Goal: Transaction & Acquisition: Purchase product/service

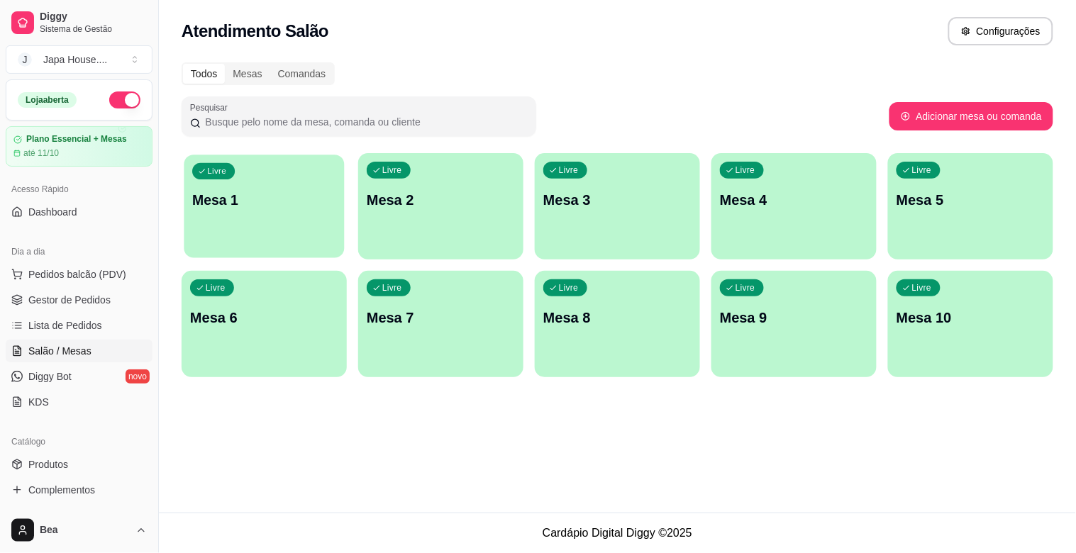
click at [270, 214] on div "Livre Mesa 1" at bounding box center [264, 198] width 160 height 87
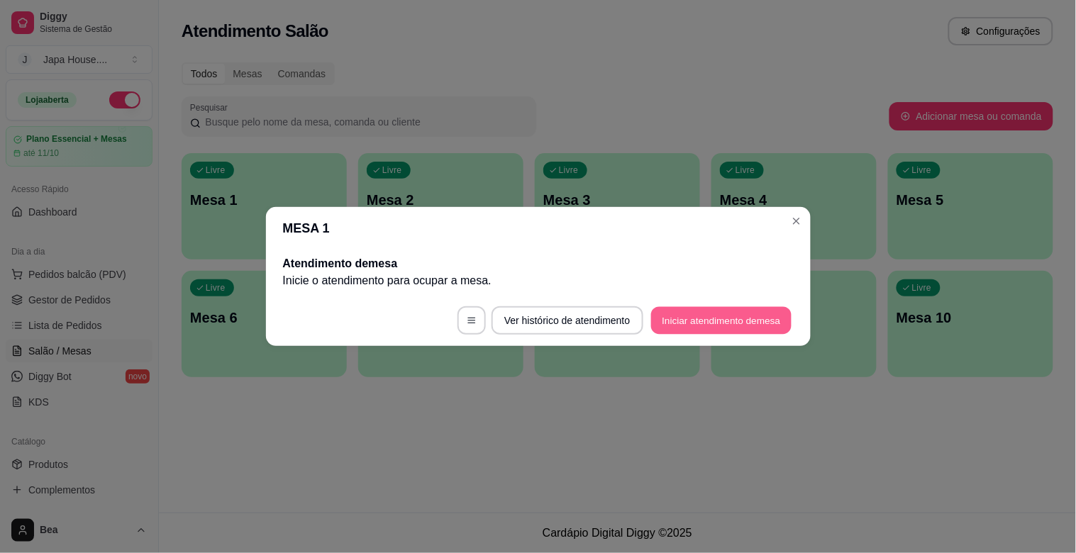
click at [714, 321] on button "Iniciar atendimento de mesa" at bounding box center [721, 321] width 140 height 28
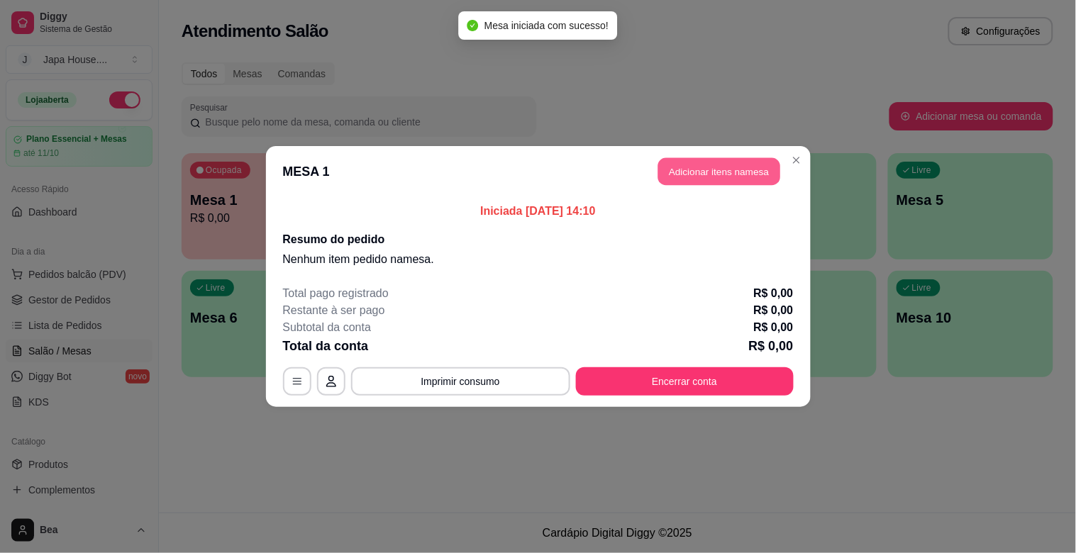
click at [719, 175] on button "Adicionar itens na mesa" at bounding box center [719, 172] width 122 height 28
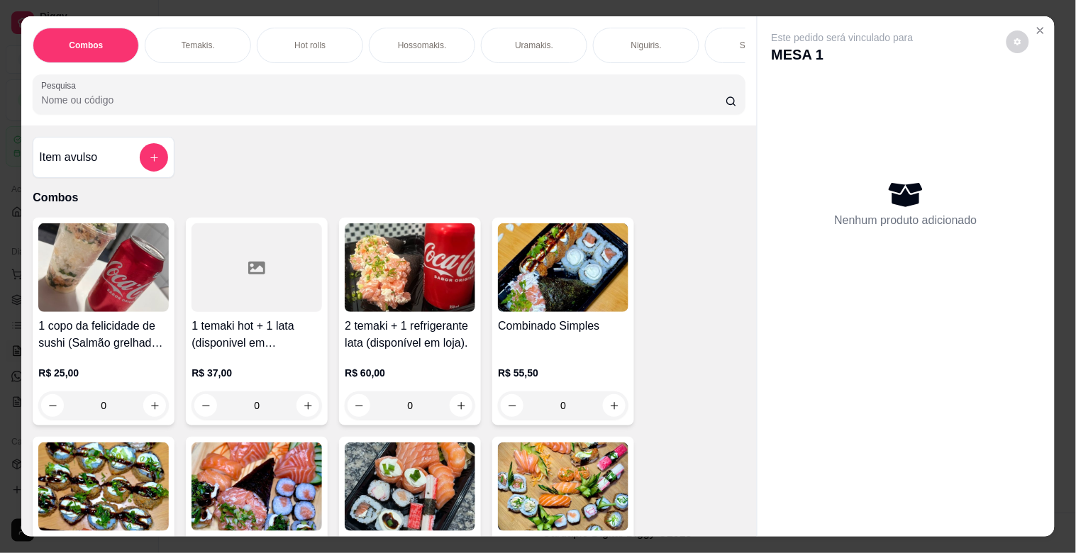
click at [733, 416] on div "Item avulso Combos 1 copo da felicidade de sushi (Salmão grelhado) 200ml + 1 la…" at bounding box center [388, 331] width 735 height 411
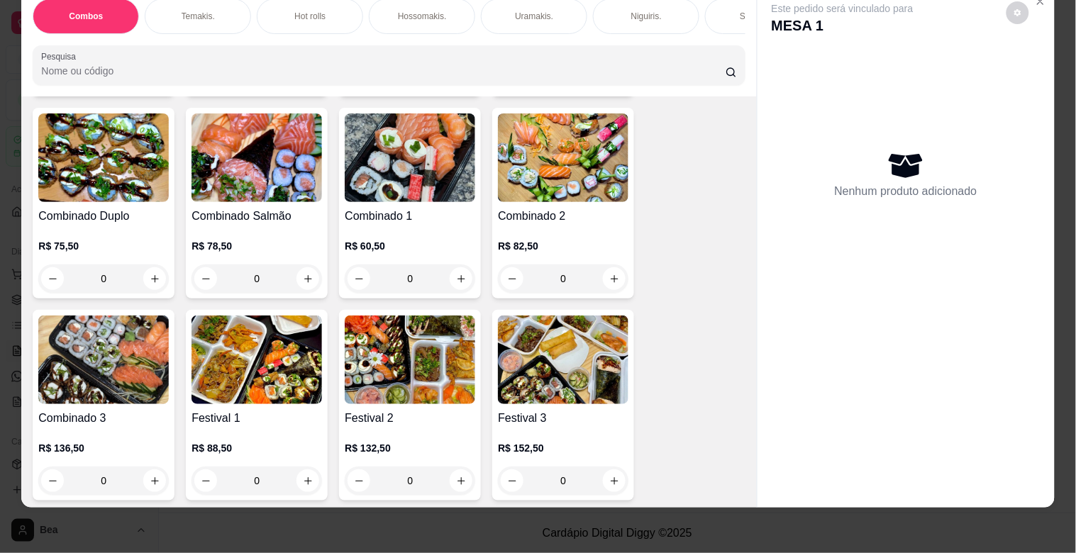
scroll to position [315, 0]
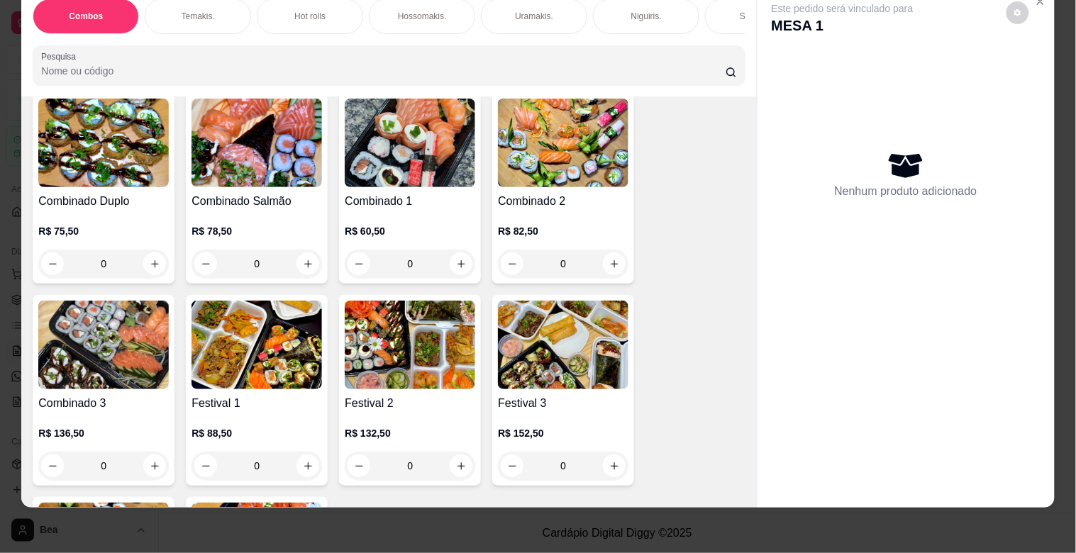
click at [118, 341] on img at bounding box center [103, 345] width 131 height 89
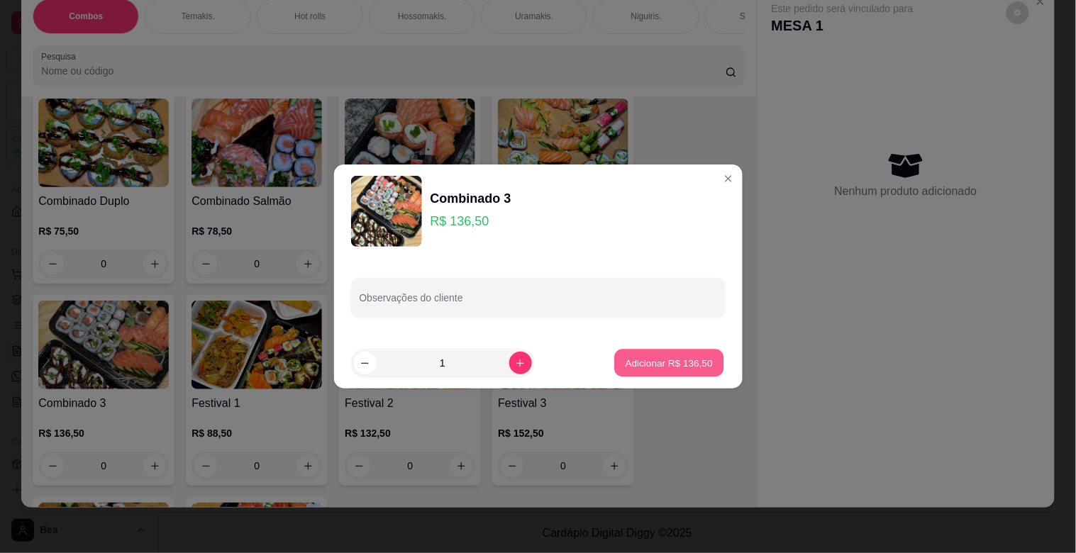
click at [664, 362] on p "Adicionar R$ 136,50" at bounding box center [669, 362] width 87 height 13
type input "1"
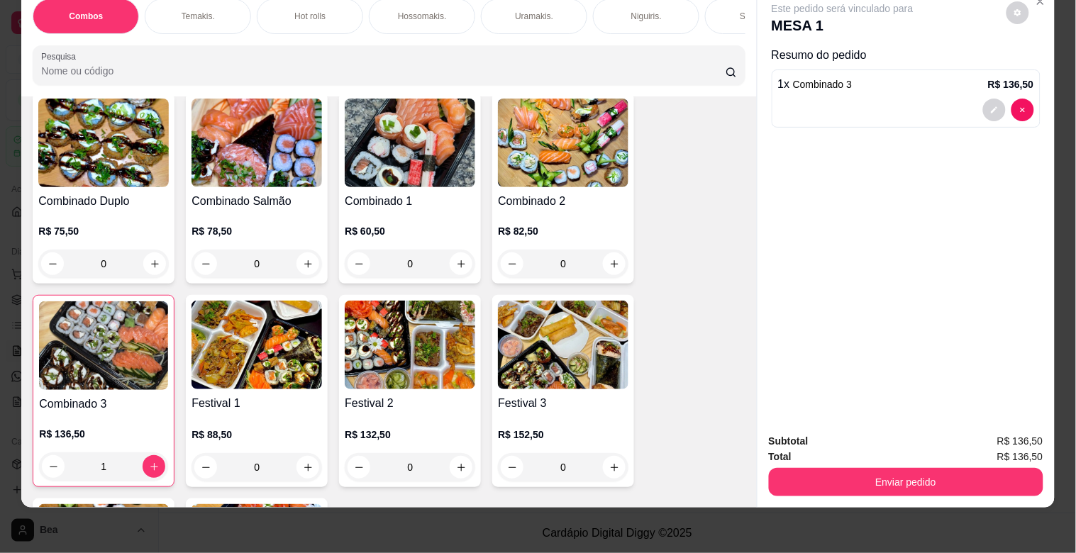
click at [534, 69] on input "Pesquisa" at bounding box center [383, 71] width 685 height 14
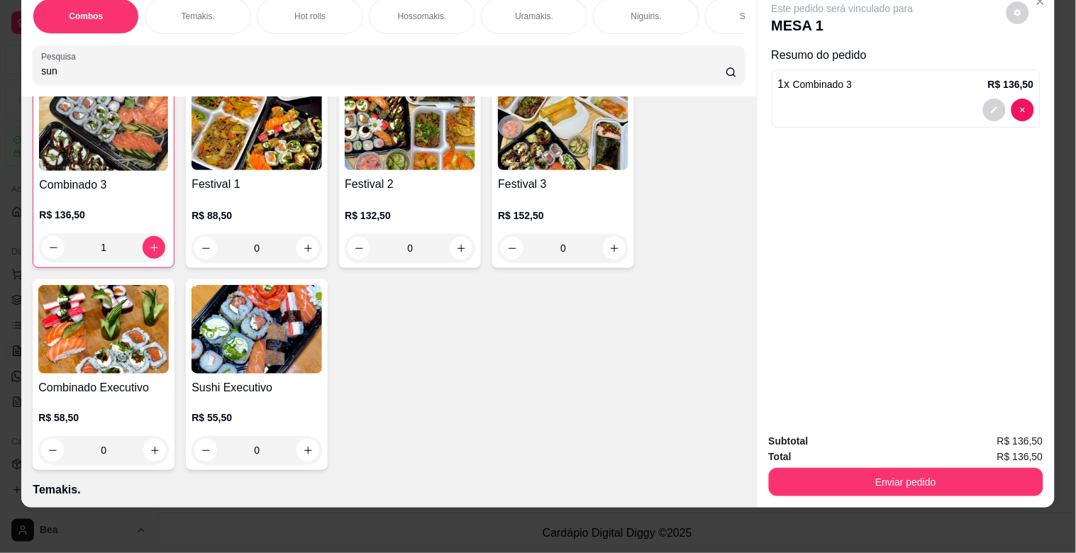
scroll to position [546, 0]
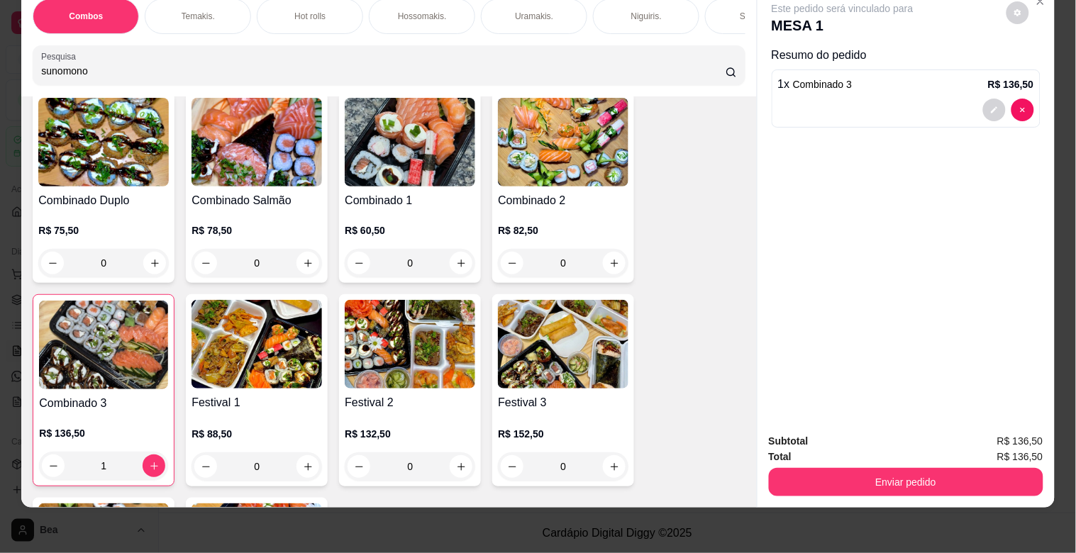
type input "sunomono"
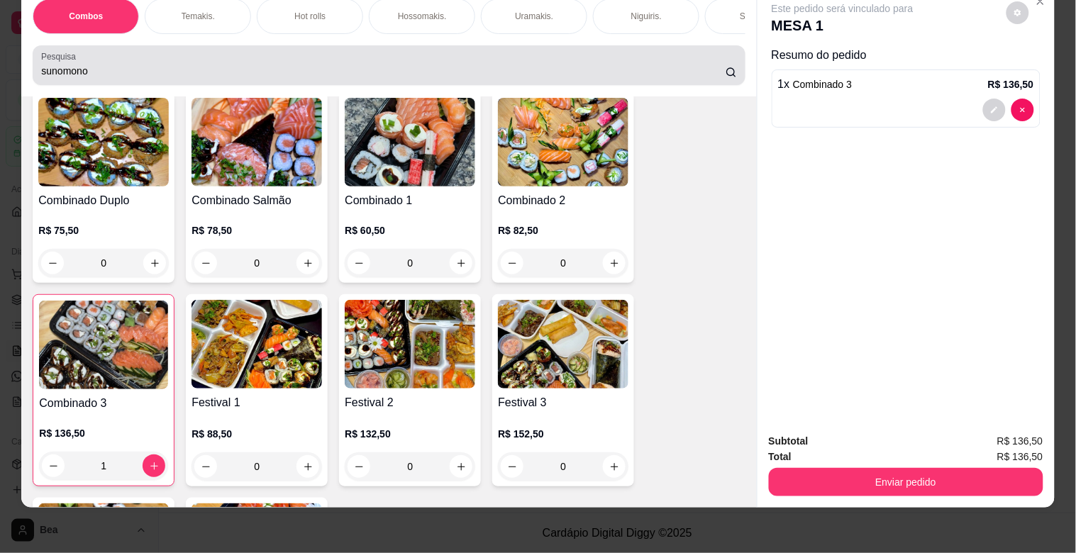
click at [726, 76] on icon at bounding box center [731, 72] width 11 height 11
click at [726, 71] on icon at bounding box center [731, 72] width 11 height 11
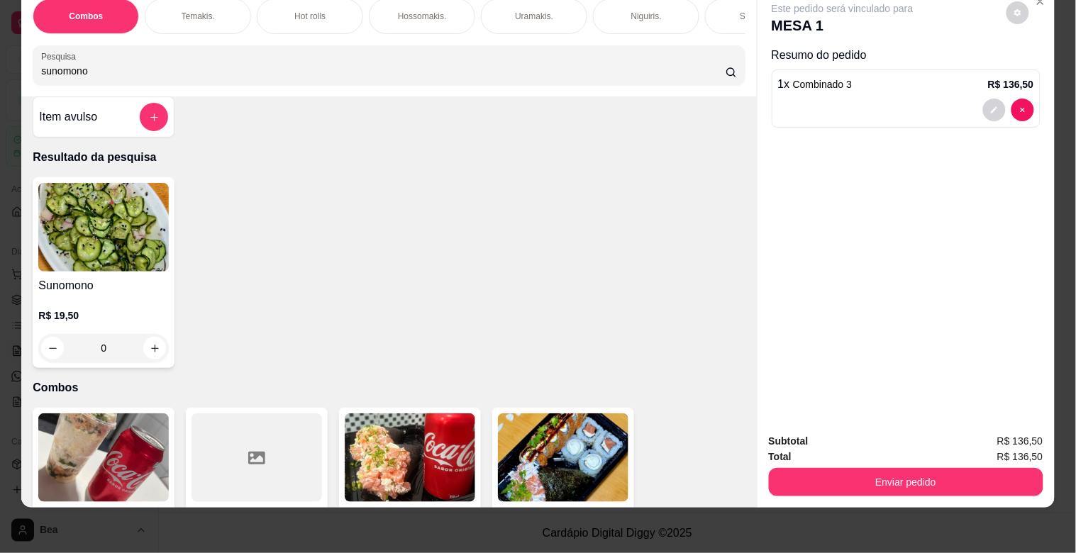
scroll to position [0, 0]
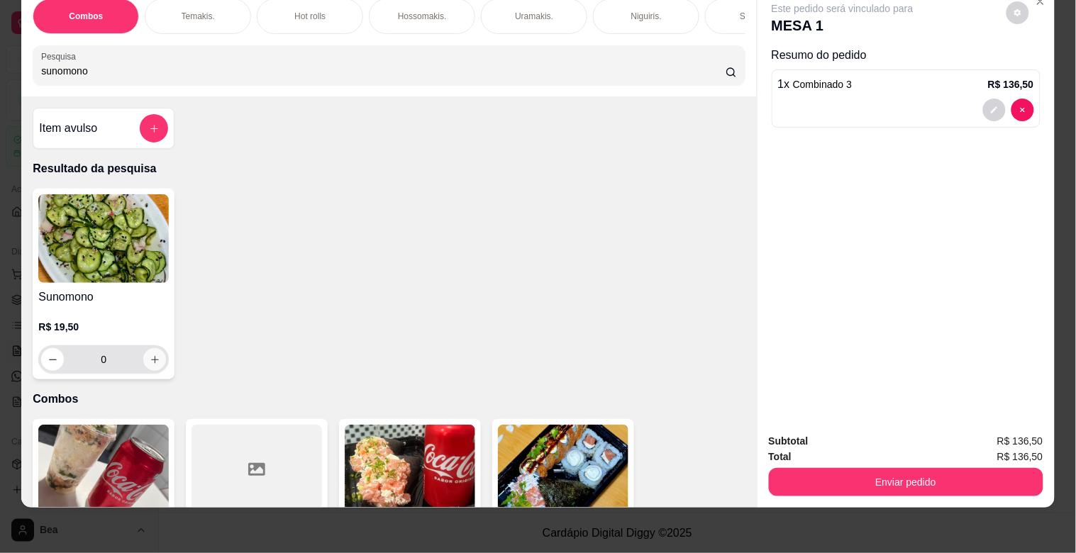
click at [150, 363] on icon "increase-product-quantity" at bounding box center [155, 360] width 11 height 11
type input "1"
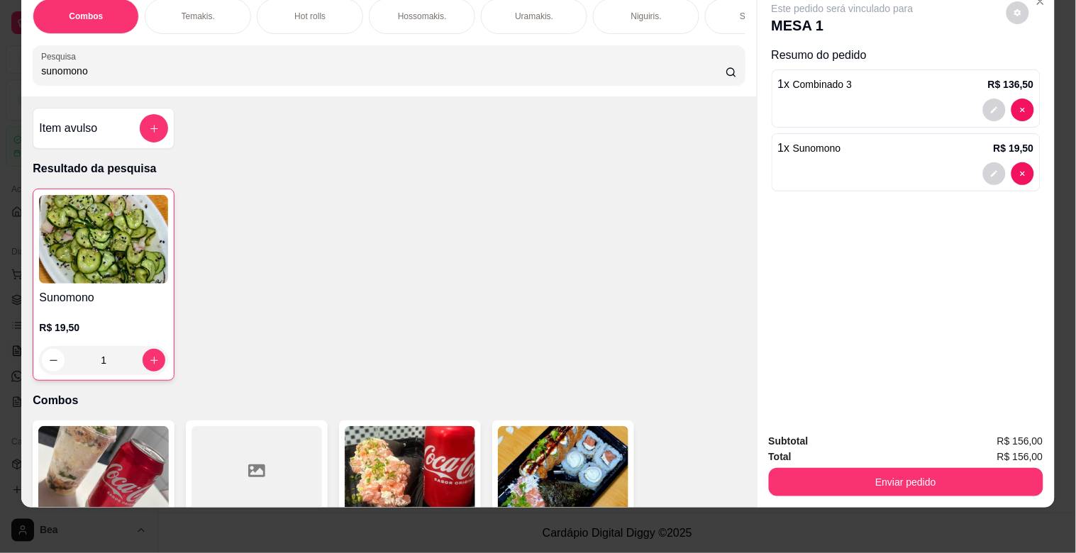
click at [118, 125] on div "Item avulso" at bounding box center [103, 128] width 129 height 28
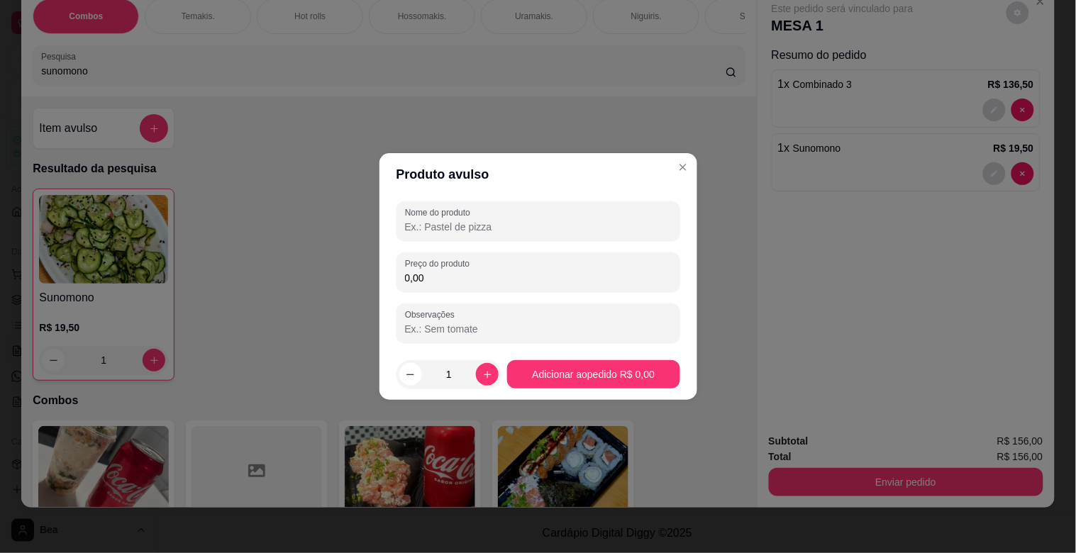
click at [438, 231] on input "Nome do produto" at bounding box center [538, 227] width 267 height 14
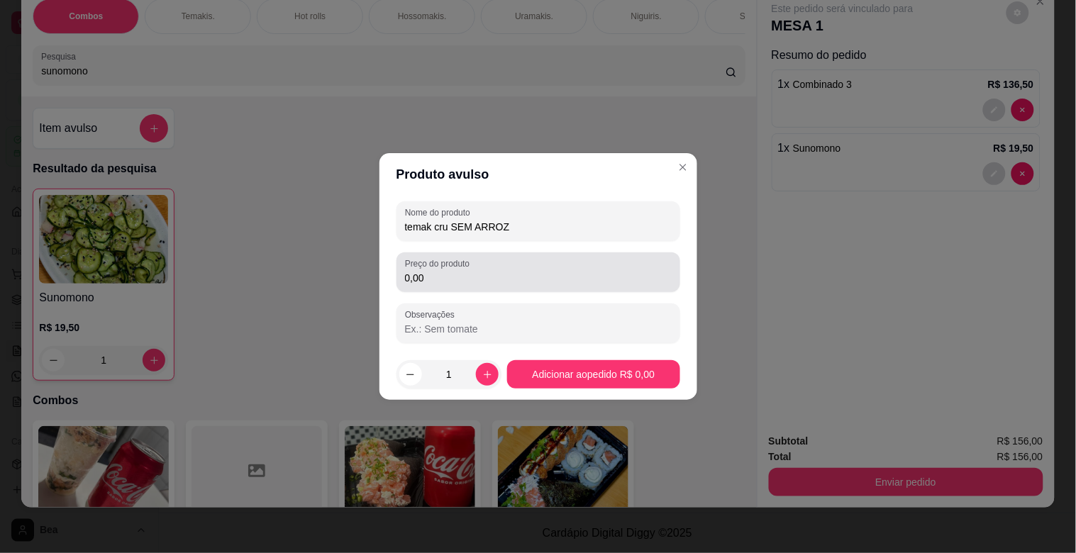
type input "temak cru SEM ARROZ"
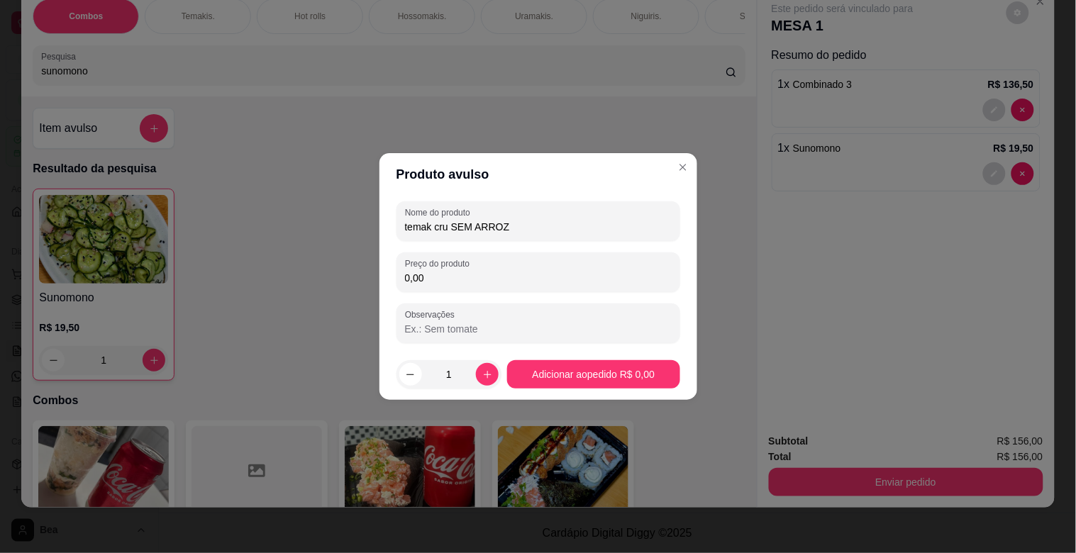
click at [452, 275] on input "0,00" at bounding box center [538, 278] width 267 height 14
type input "42,50"
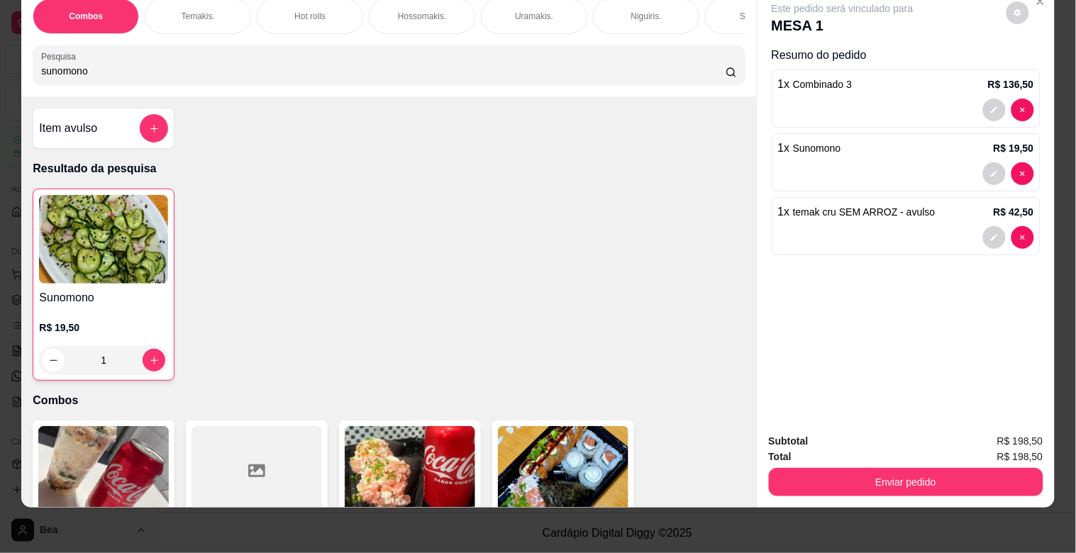
click at [592, 34] on div "Combos [PERSON_NAME]. Hot rolls Hossomakis. [GEOGRAPHIC_DATA]. Niguiris. Sashim…" at bounding box center [389, 16] width 712 height 35
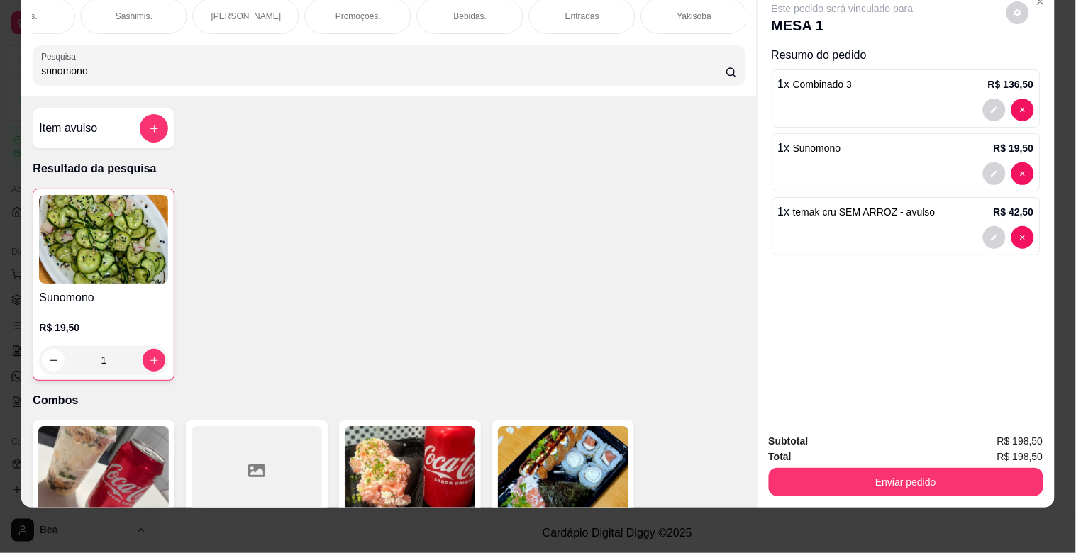
click at [481, 1] on div "Bebidas." at bounding box center [470, 16] width 106 height 35
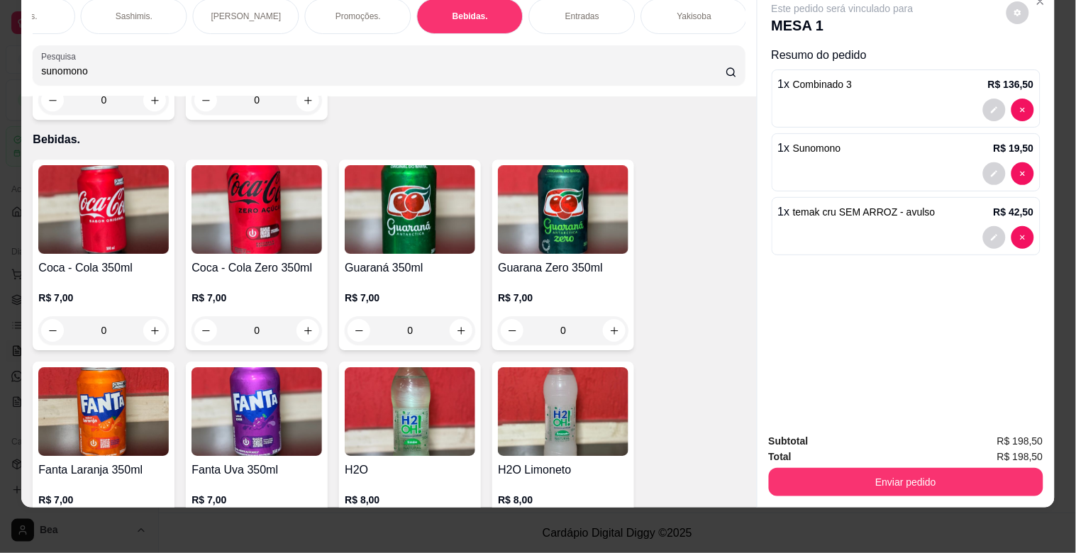
click at [548, 396] on img at bounding box center [563, 412] width 131 height 89
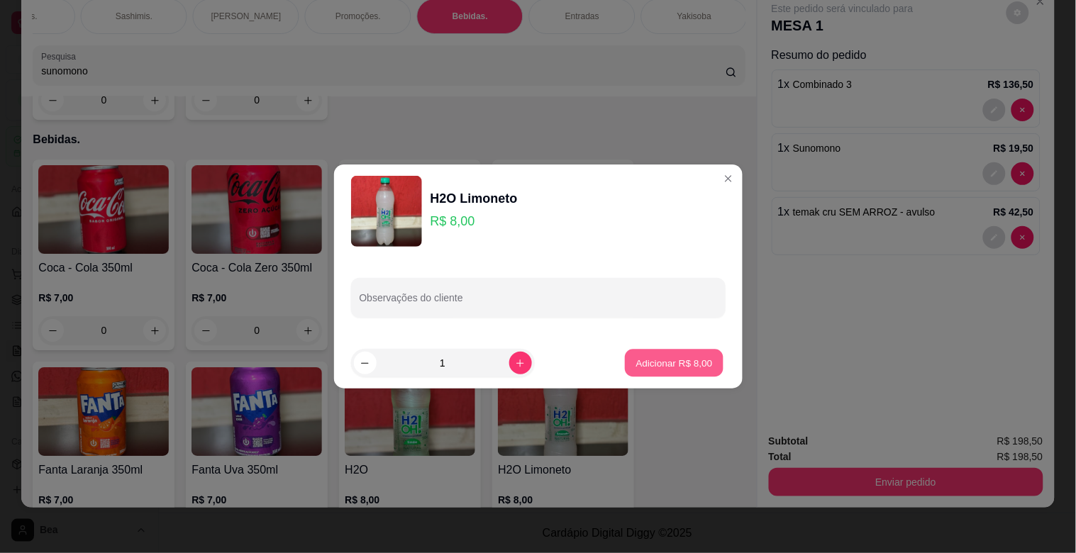
click at [686, 357] on p "Adicionar R$ 8,00" at bounding box center [674, 362] width 77 height 13
type input "1"
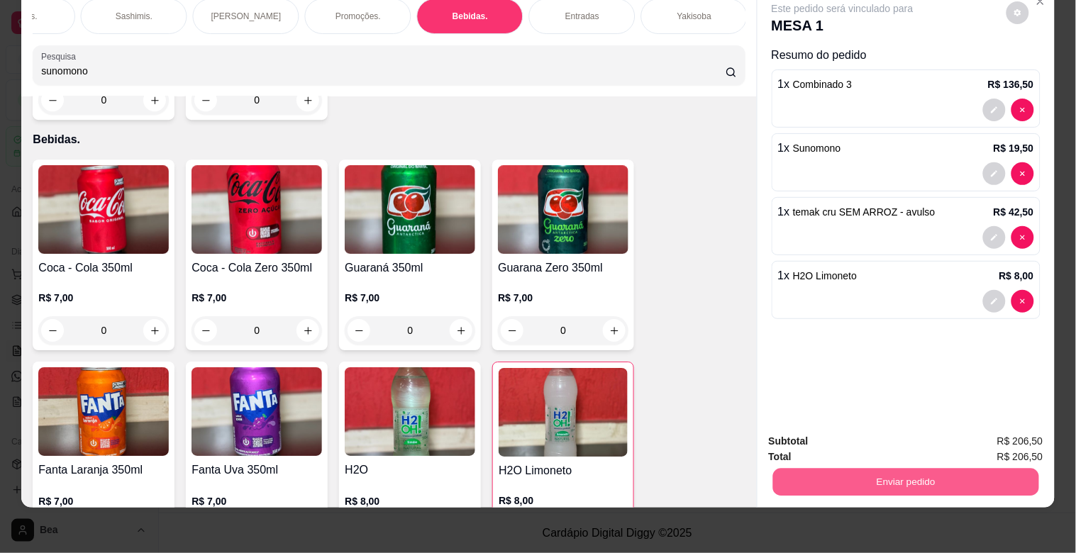
click at [866, 473] on button "Enviar pedido" at bounding box center [906, 482] width 266 height 28
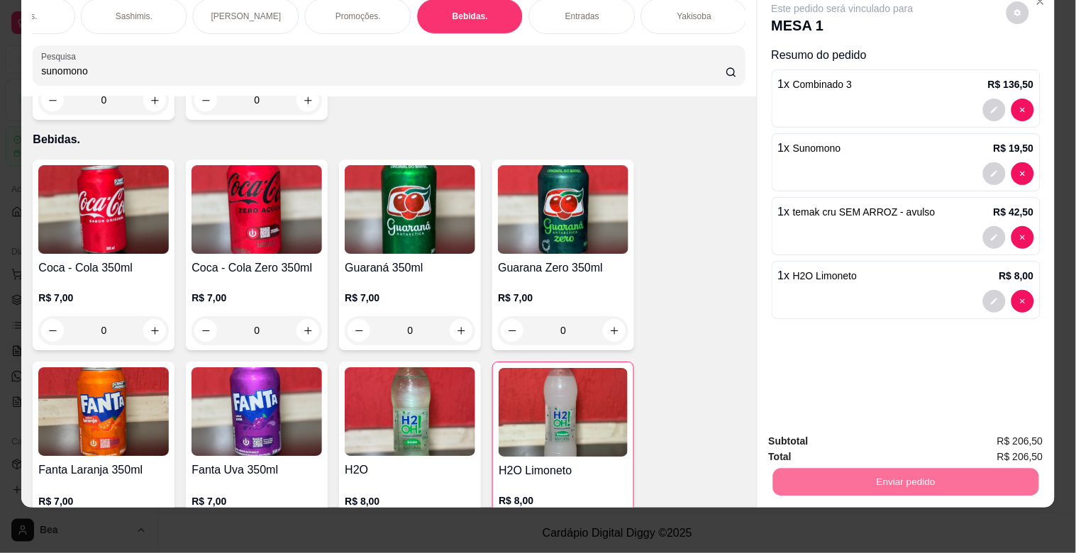
click at [920, 431] on button "Registrar cliente" at bounding box center [911, 435] width 91 height 26
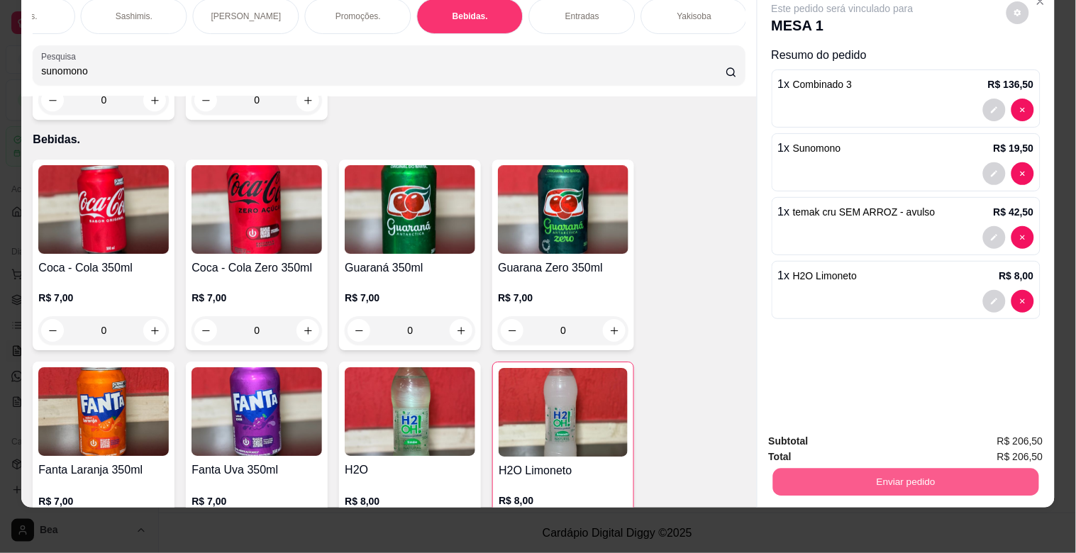
click at [900, 468] on button "Enviar pedido" at bounding box center [906, 482] width 266 height 28
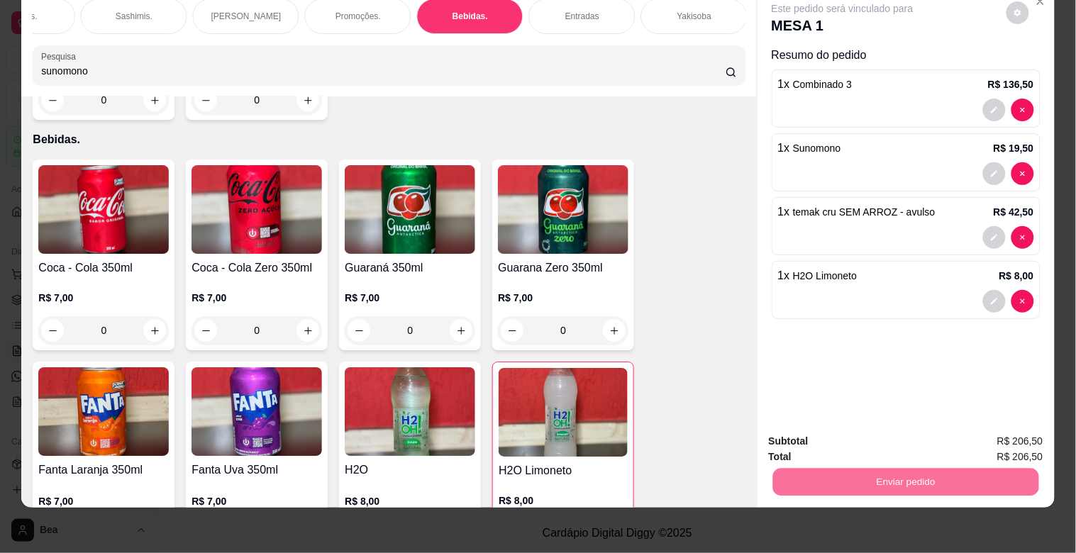
click at [992, 424] on button "Enviar pedido" at bounding box center [1006, 435] width 80 height 27
